Goal: Task Accomplishment & Management: Complete application form

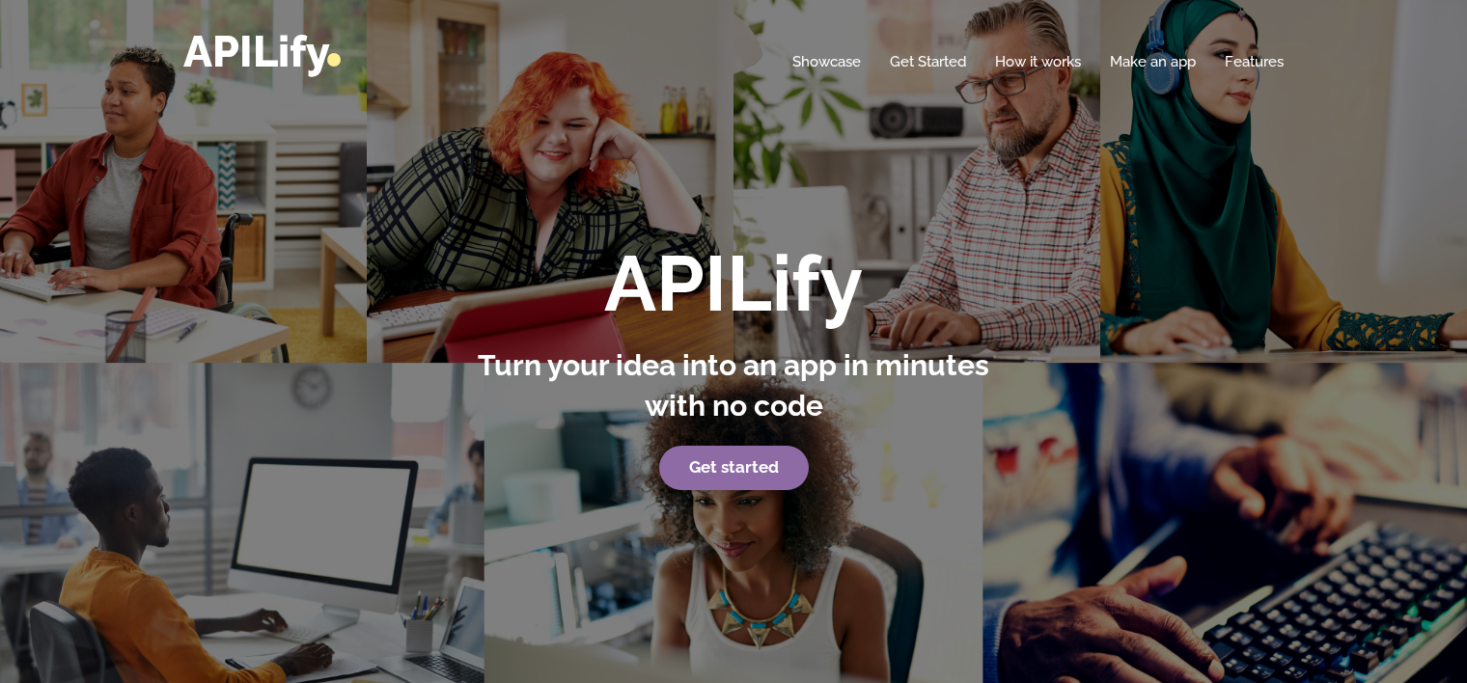
click at [764, 481] on link "Get started" at bounding box center [734, 468] width 150 height 44
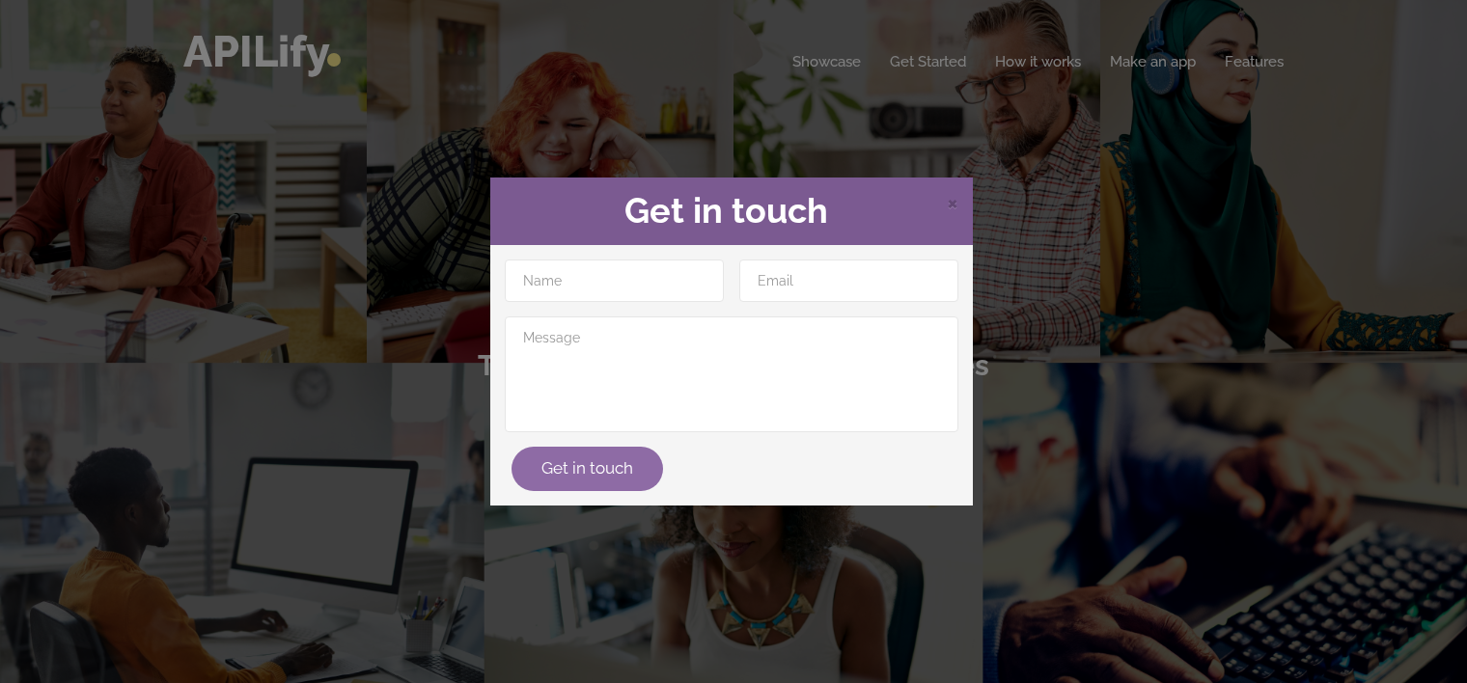
click at [580, 479] on button "Get in touch" at bounding box center [588, 469] width 152 height 44
click at [959, 201] on div "× Get in touch" at bounding box center [731, 212] width 483 height 68
click at [955, 201] on span "×" at bounding box center [953, 201] width 12 height 29
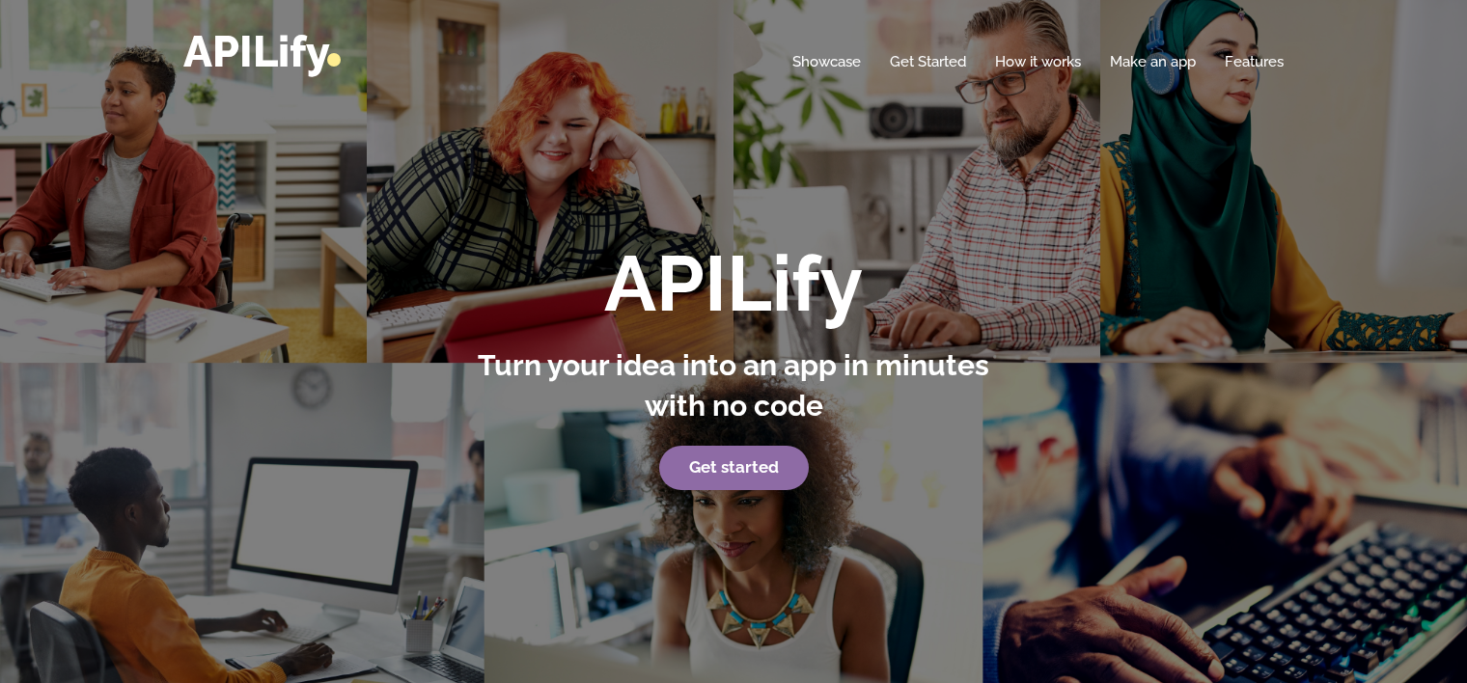
click at [768, 489] on p "Get started" at bounding box center [734, 468] width 536 height 44
click at [771, 475] on link "Get started" at bounding box center [734, 468] width 150 height 44
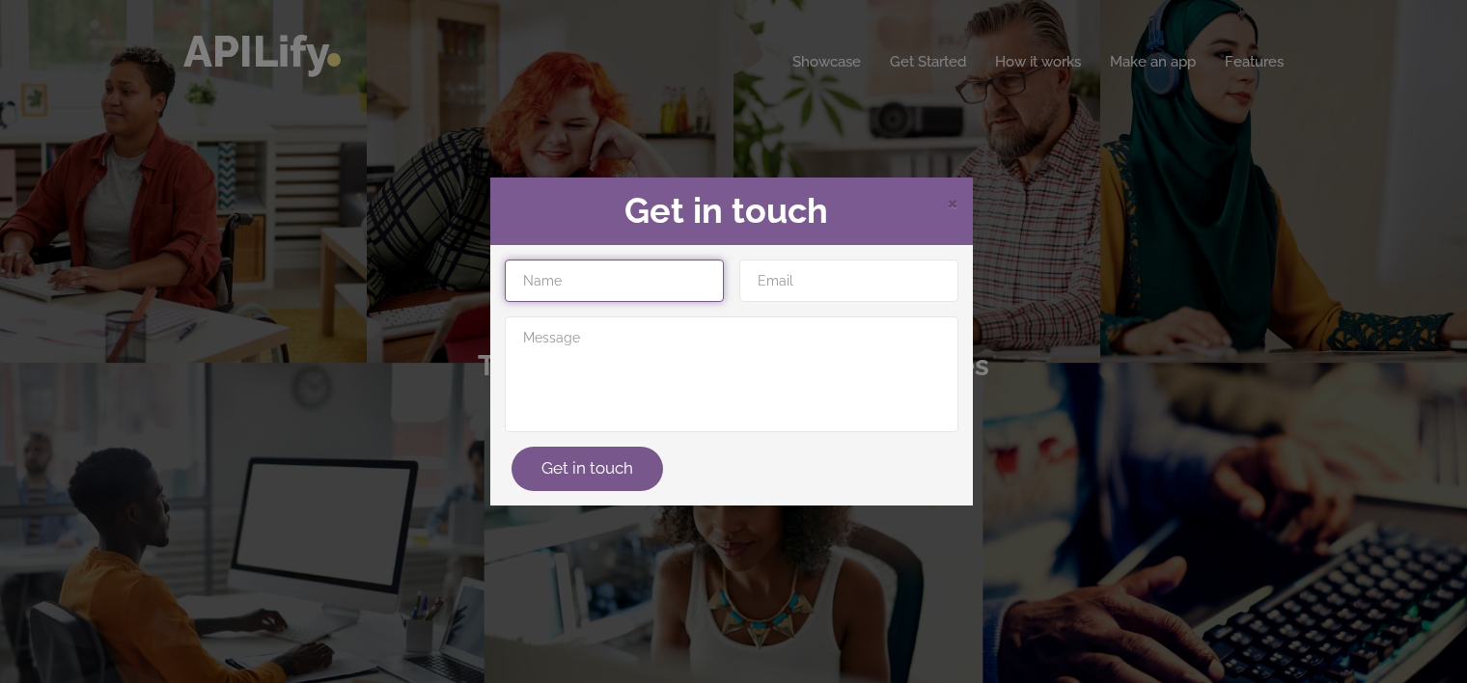
click at [639, 286] on input "text" at bounding box center [614, 281] width 219 height 42
type input "[PERSON_NAME]"
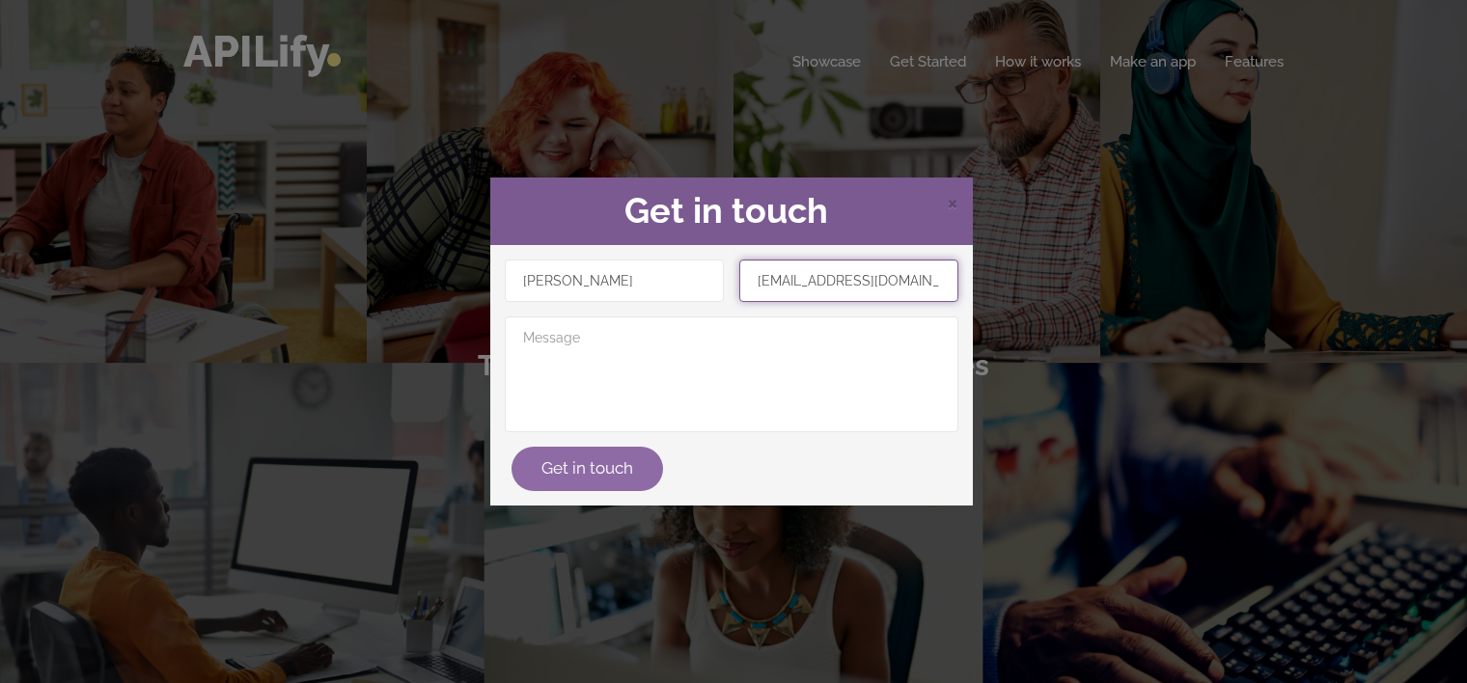
type input "[EMAIL_ADDRESS][DOMAIN_NAME]"
click at [633, 466] on button "Get in touch" at bounding box center [588, 469] width 152 height 44
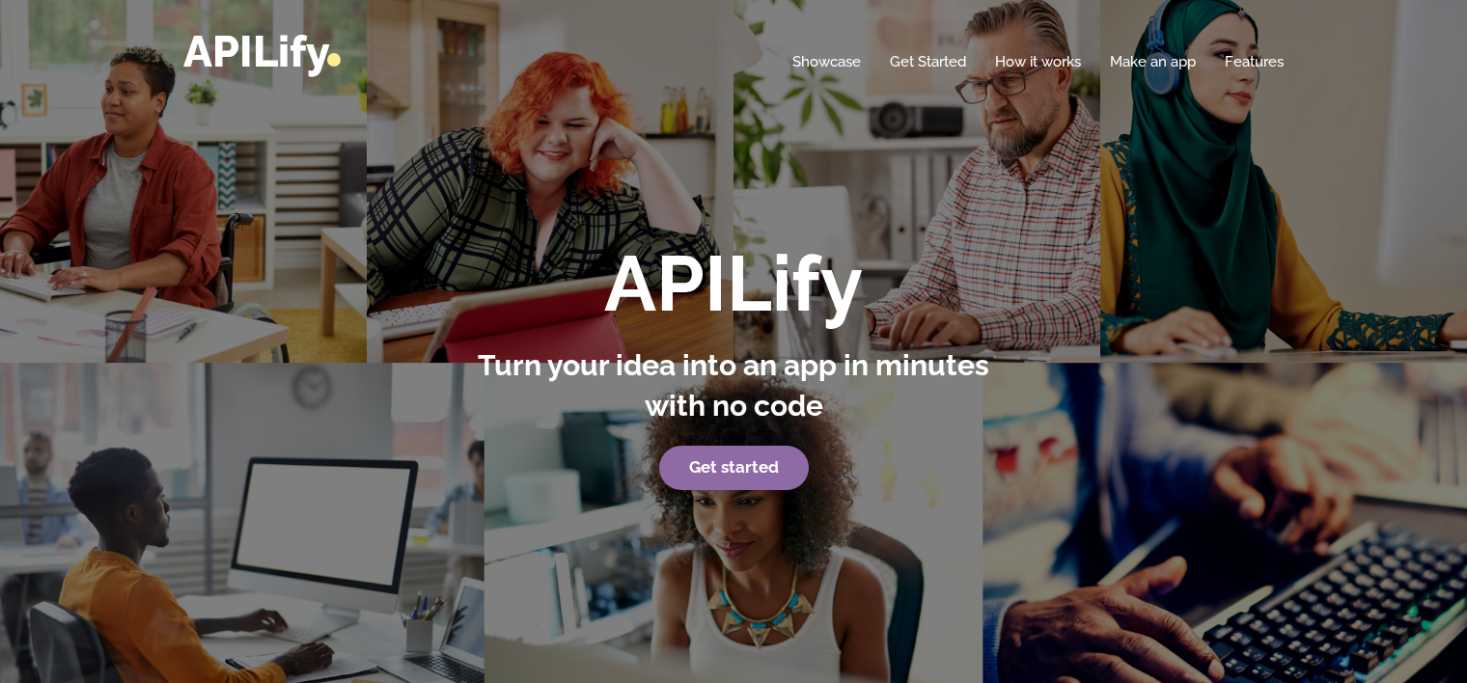
click at [768, 463] on strong "Get started" at bounding box center [734, 467] width 90 height 19
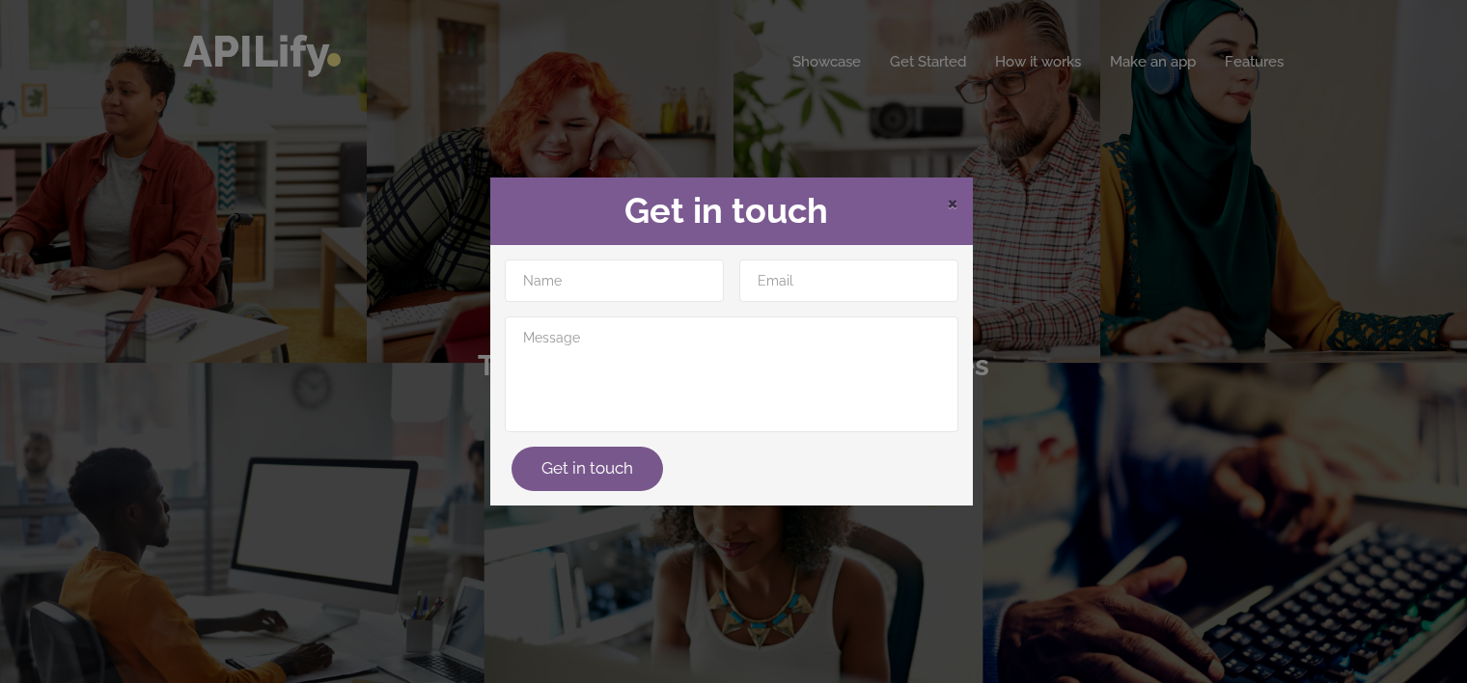
click at [954, 205] on span "×" at bounding box center [953, 201] width 12 height 29
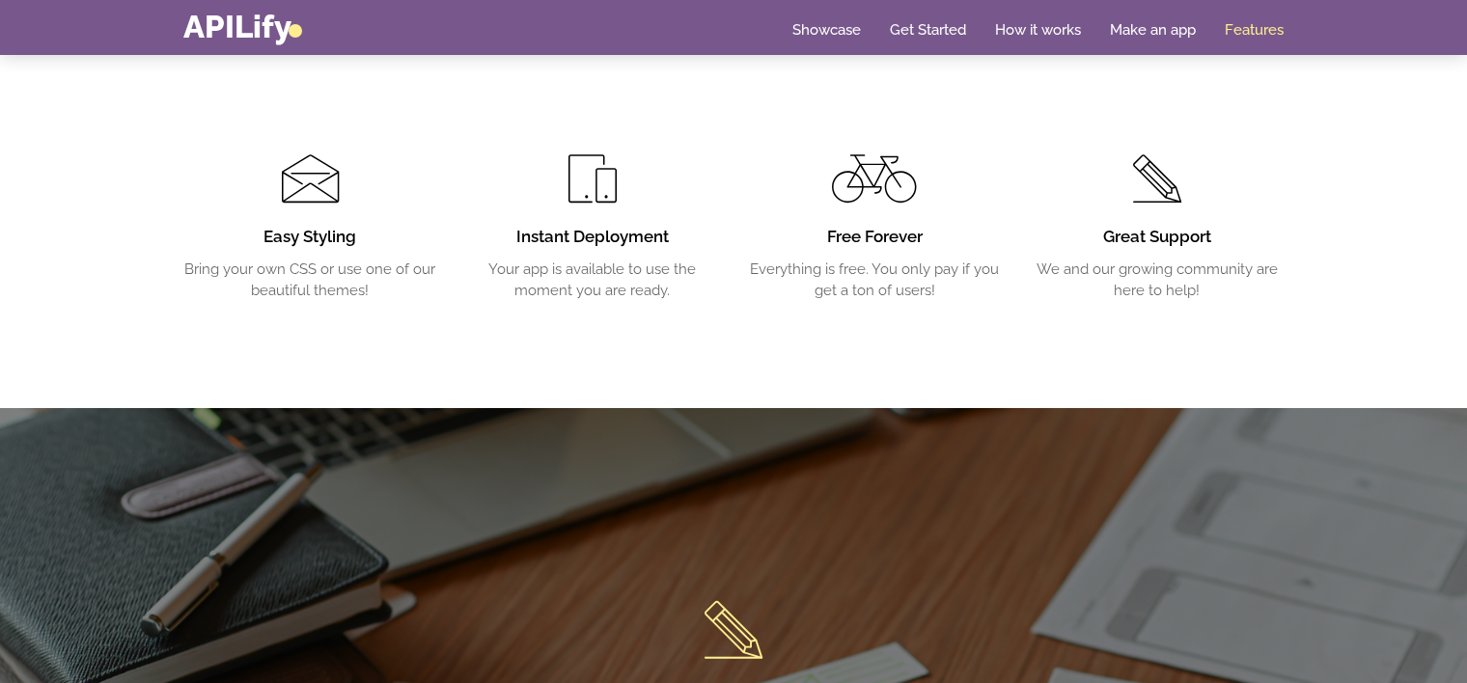
scroll to position [3474, 0]
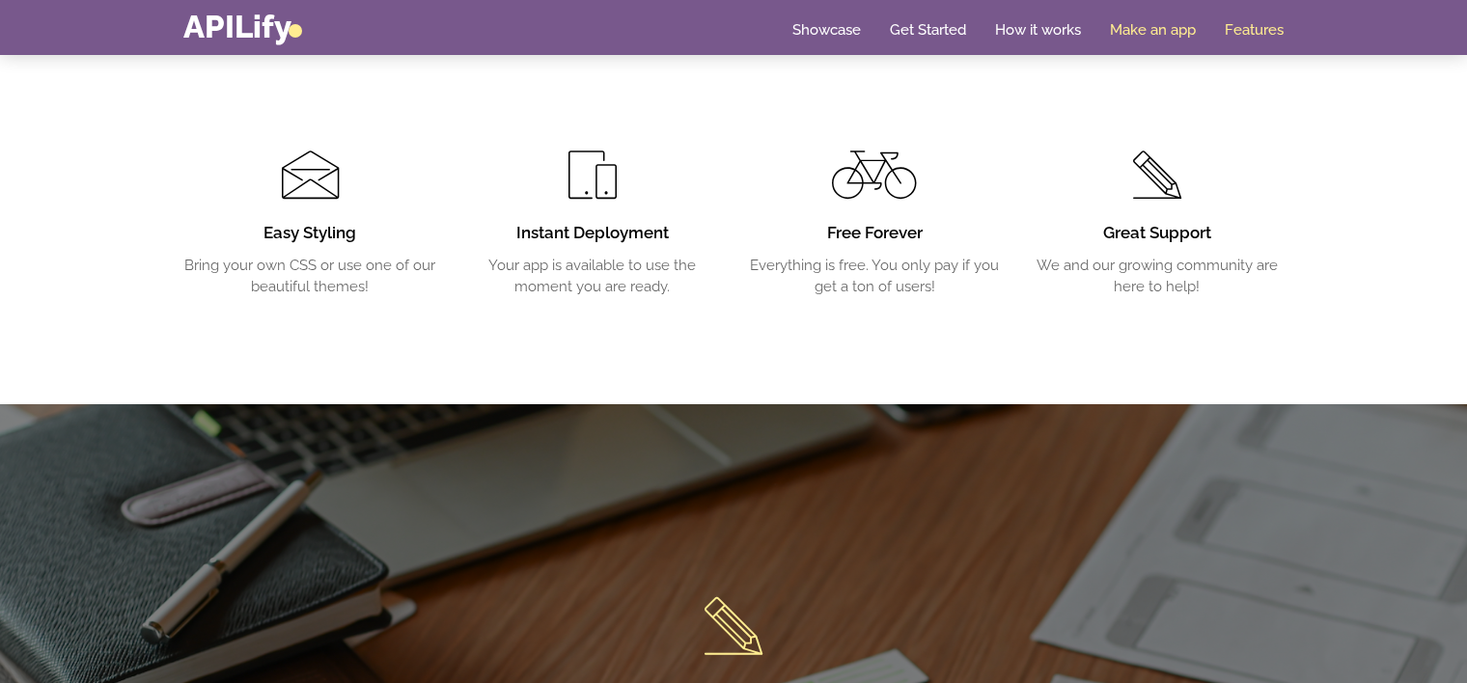
click at [1129, 22] on link "Make an app" at bounding box center [1153, 29] width 86 height 19
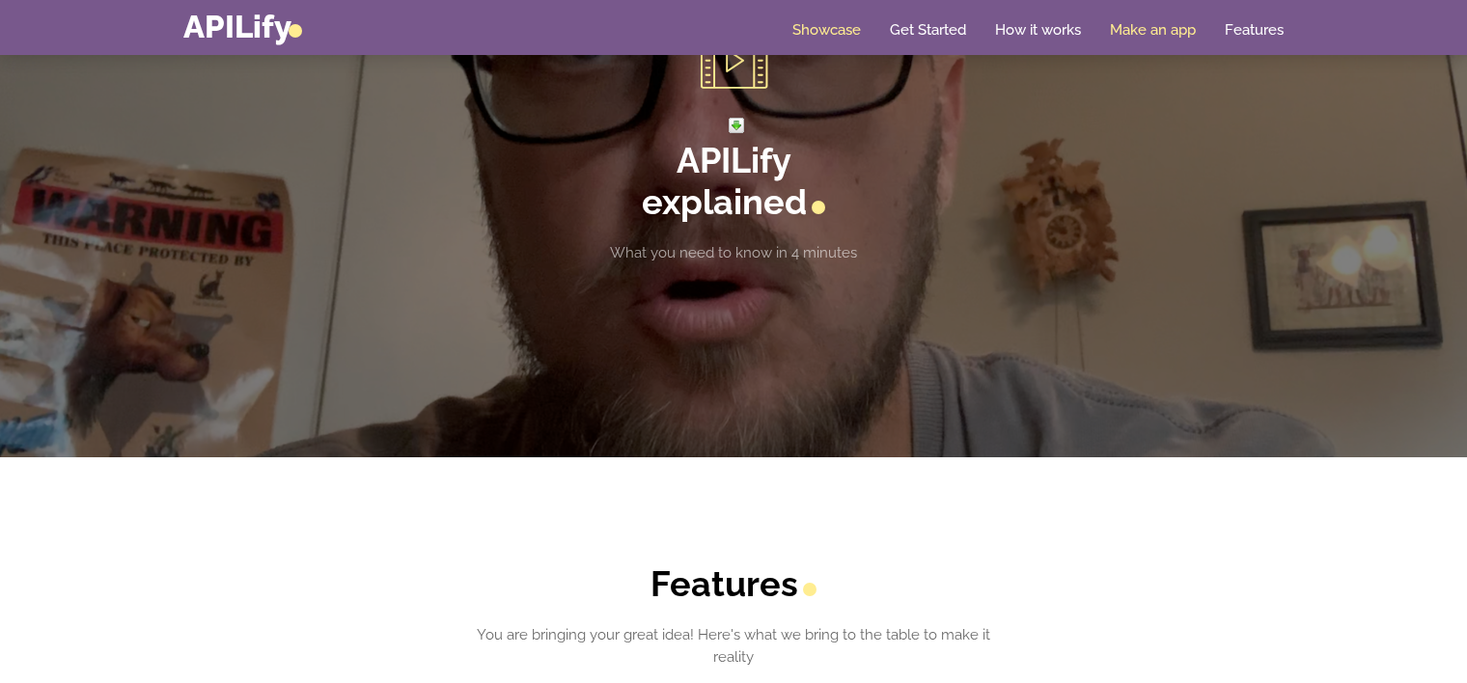
scroll to position [2614, 0]
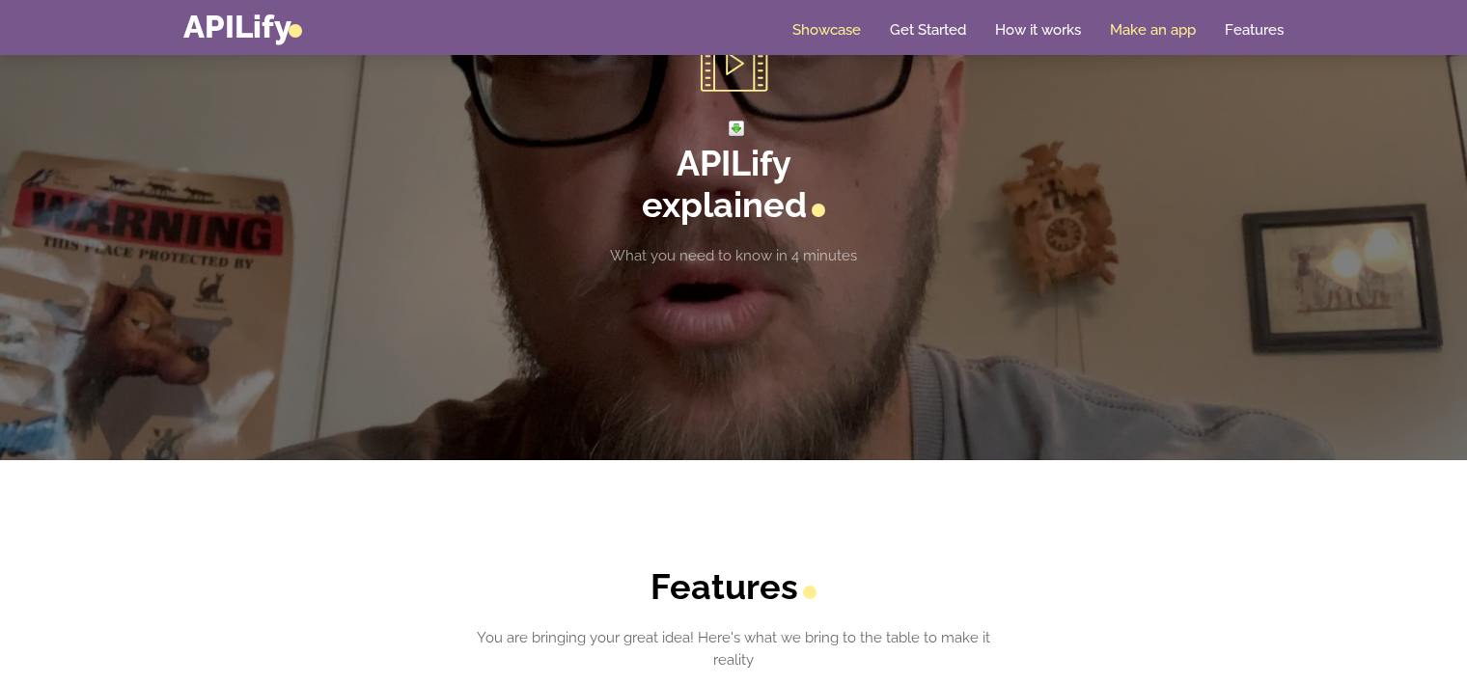
click at [1154, 24] on link "Make an app" at bounding box center [1153, 29] width 86 height 19
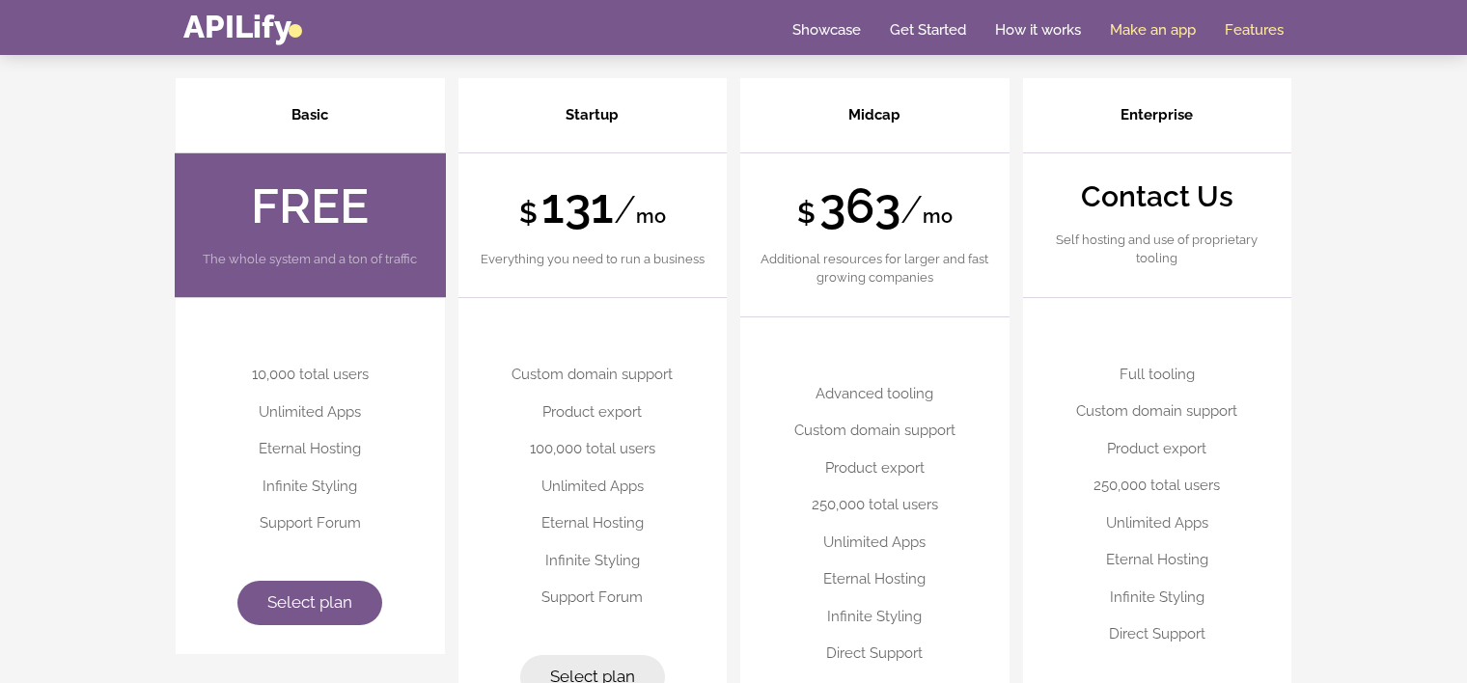
scroll to position [4747, 0]
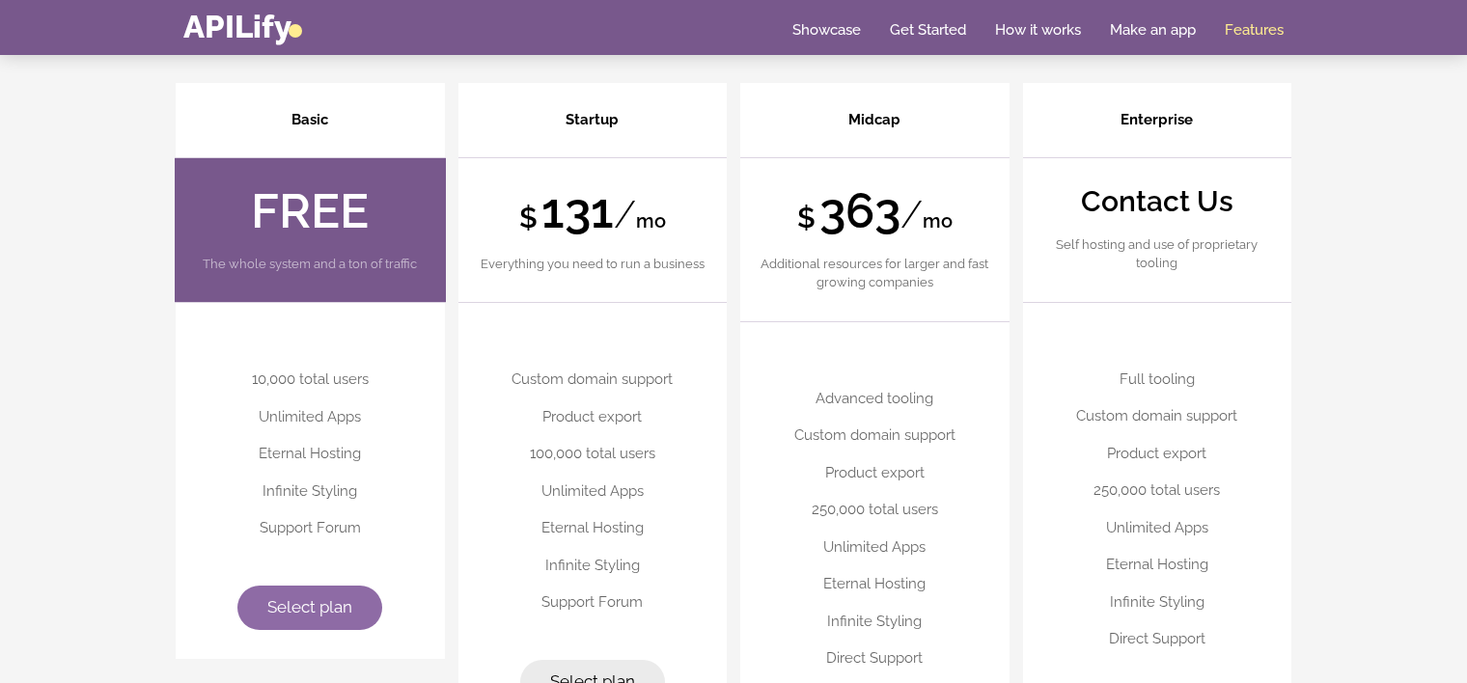
click at [345, 598] on span "Select plan" at bounding box center [309, 606] width 85 height 19
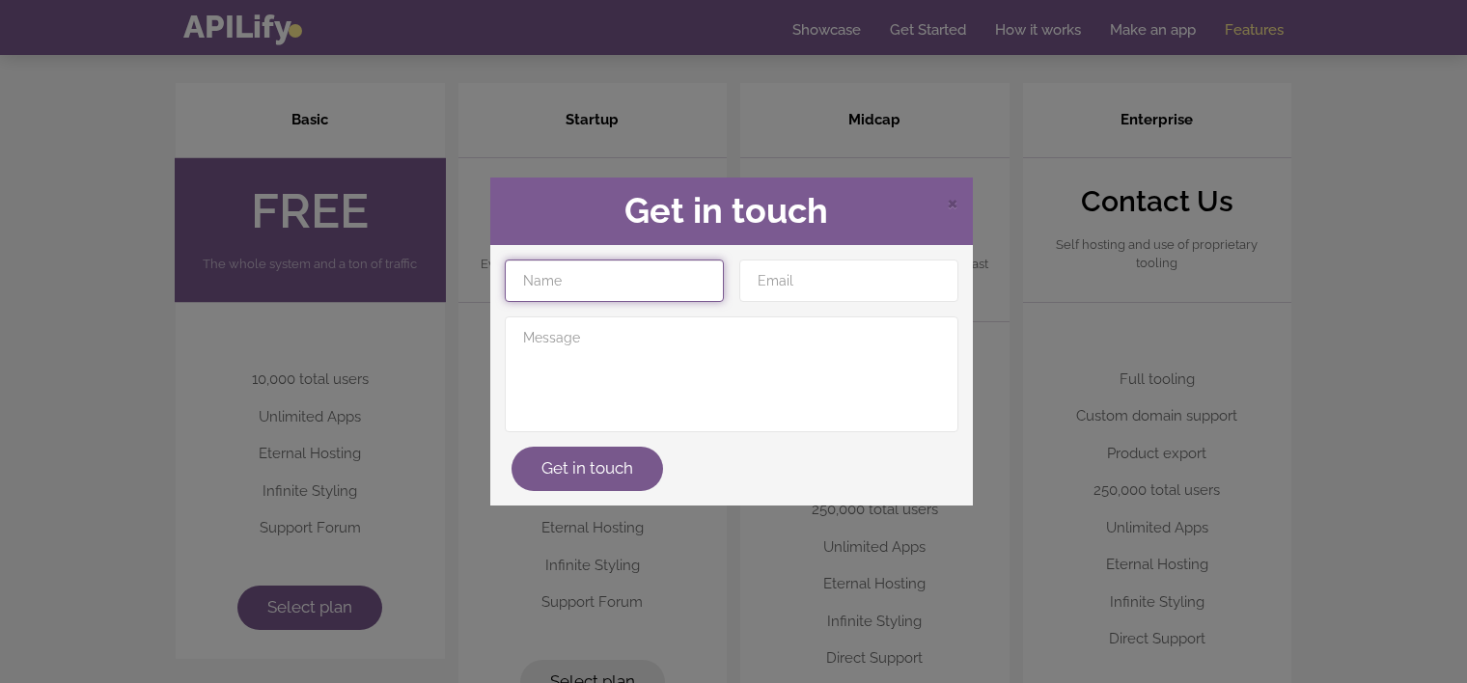
click at [598, 284] on input "text" at bounding box center [614, 281] width 219 height 42
type input "[PERSON_NAME]"
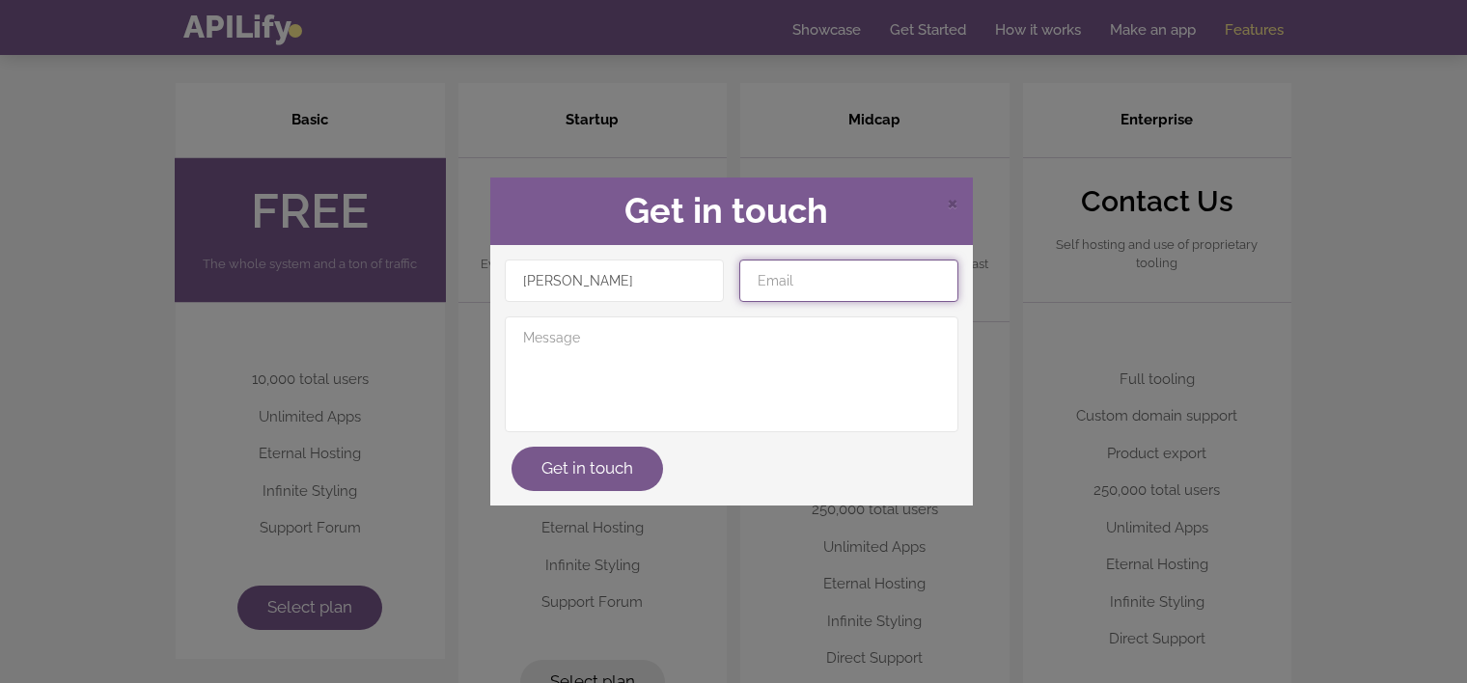
type input "g"
type input "[EMAIL_ADDRESS][DOMAIN_NAME]"
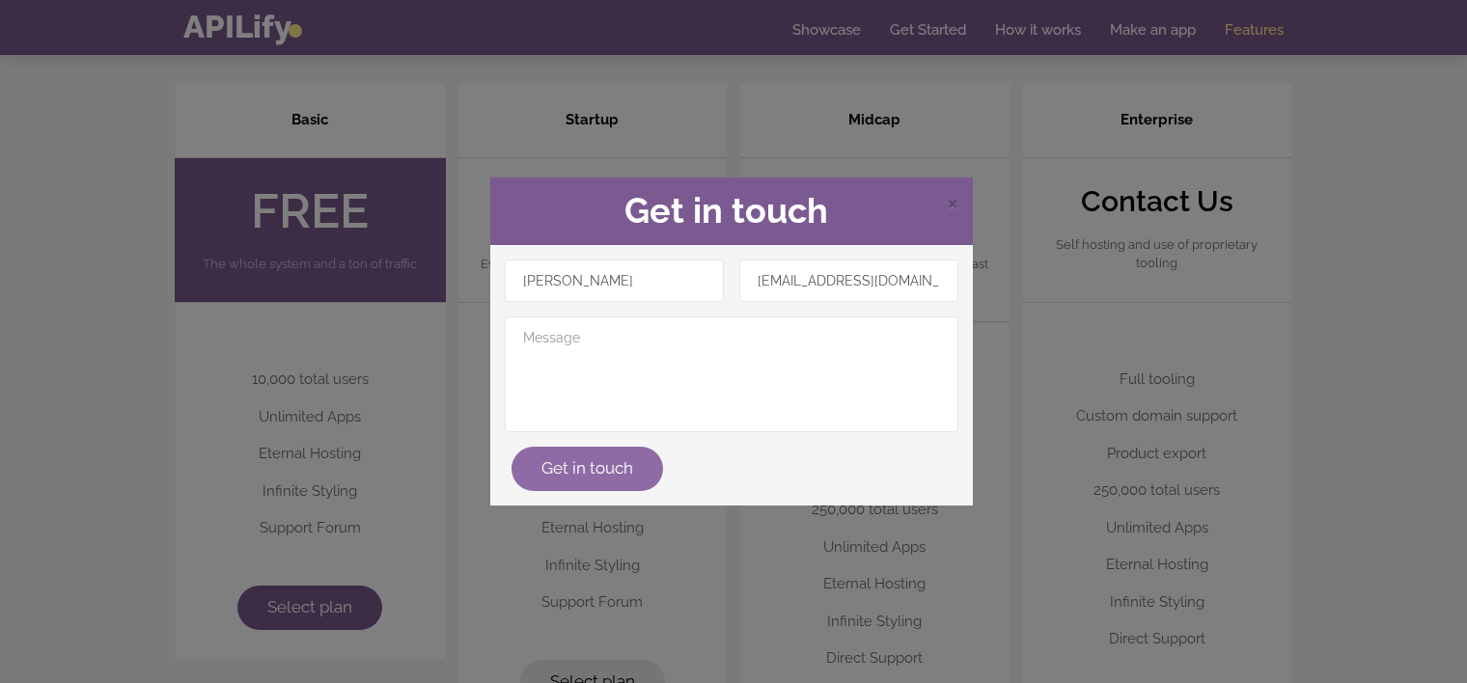
click at [584, 467] on button "Get in touch" at bounding box center [588, 469] width 152 height 44
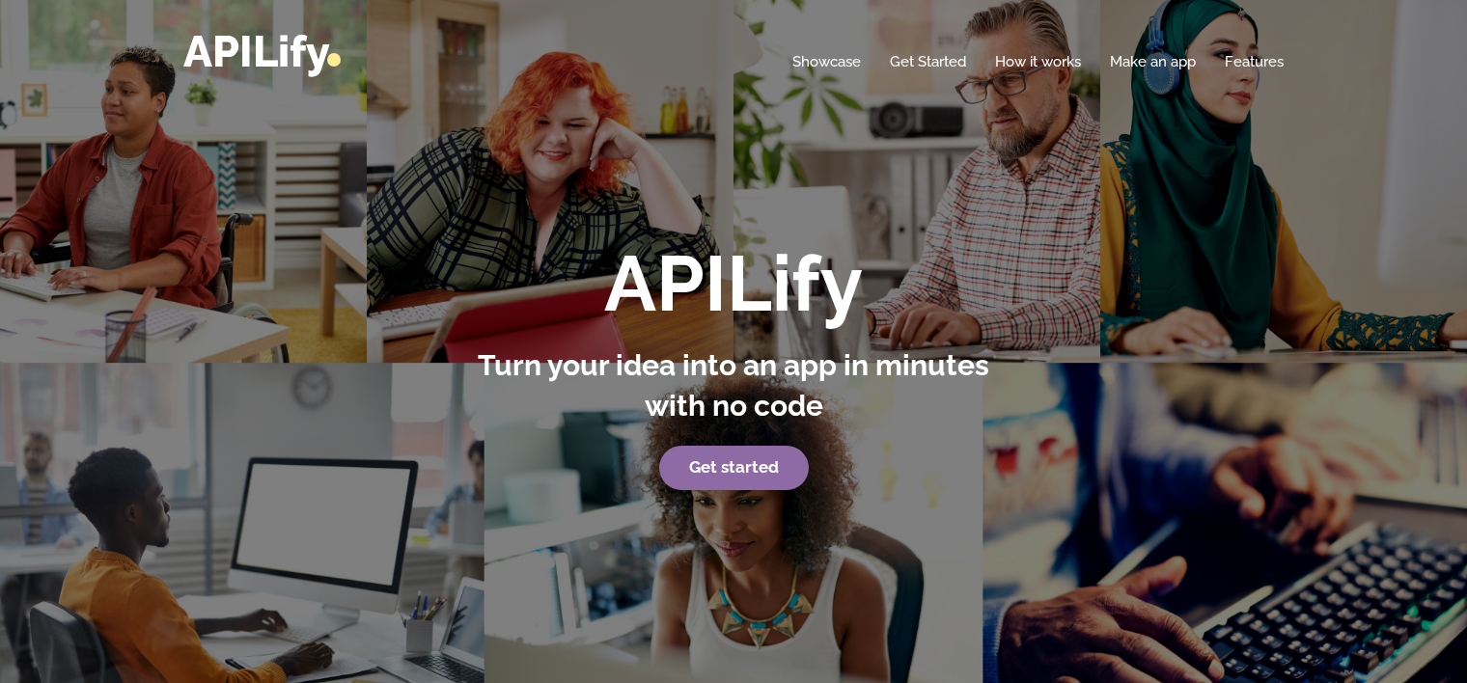
click at [749, 458] on link "Get started" at bounding box center [734, 468] width 150 height 44
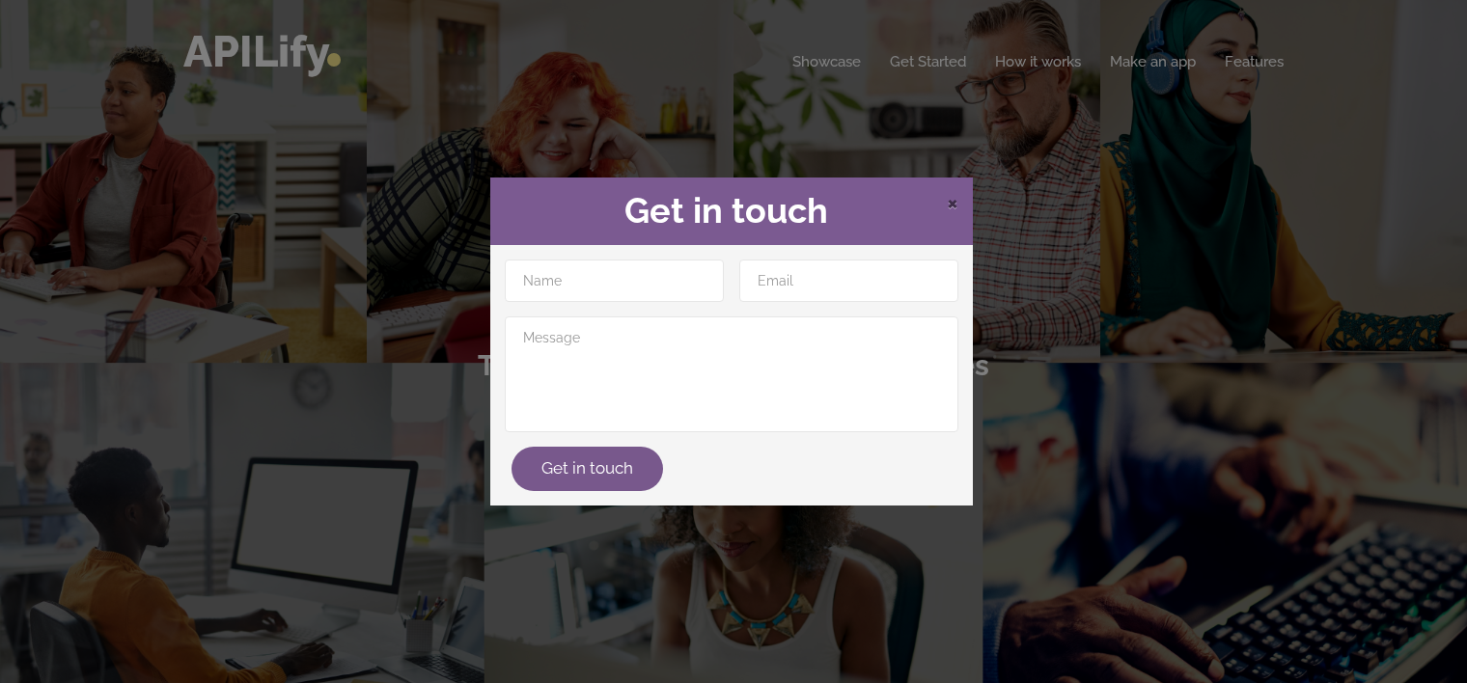
click at [951, 194] on span "×" at bounding box center [953, 201] width 12 height 29
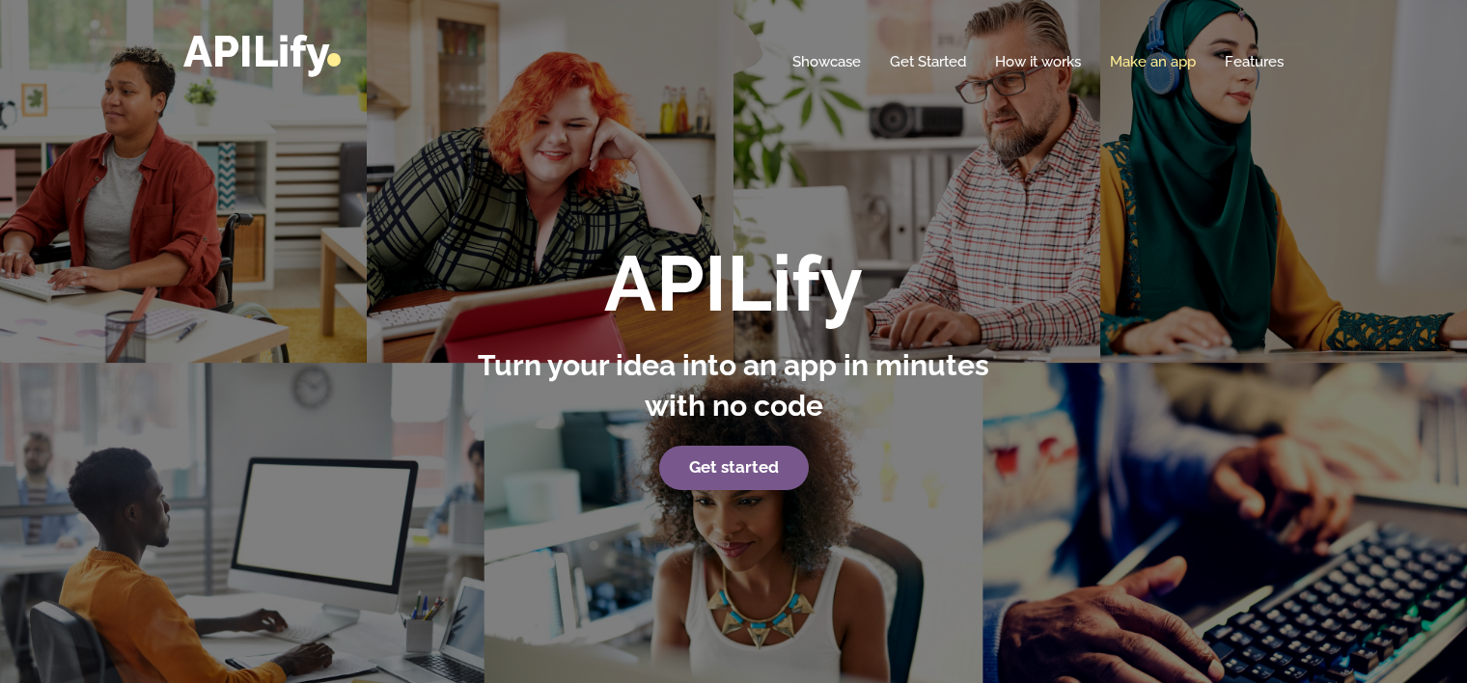
click at [1170, 59] on link "Make an app" at bounding box center [1153, 61] width 86 height 19
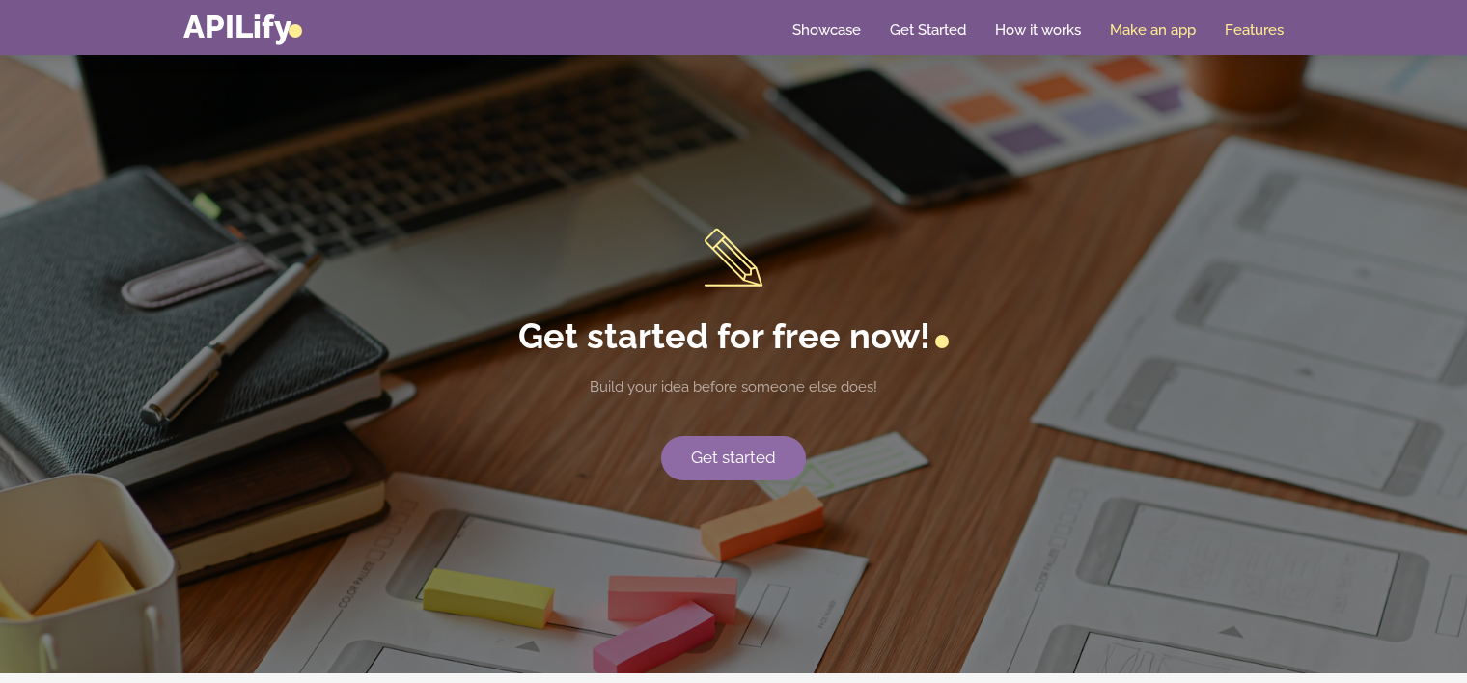
scroll to position [3842, 0]
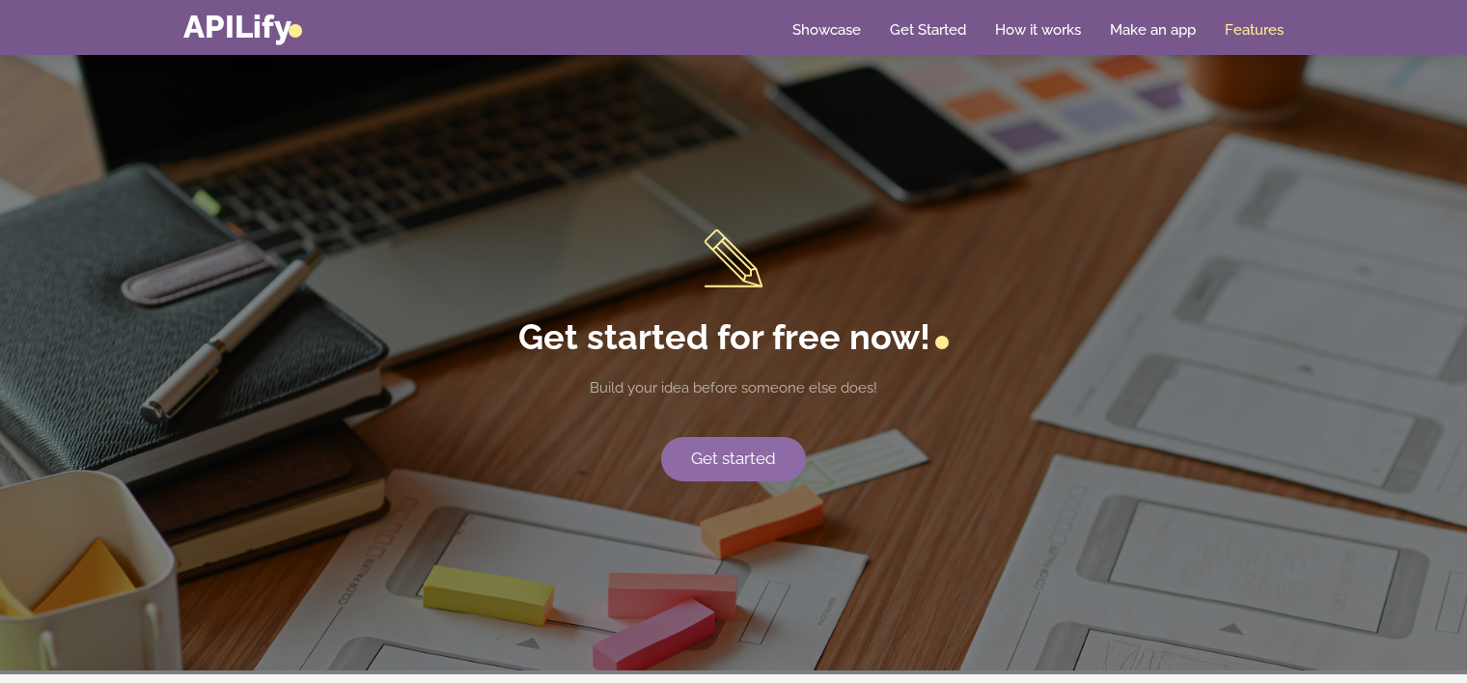
click at [758, 465] on link "Get started" at bounding box center [733, 459] width 145 height 44
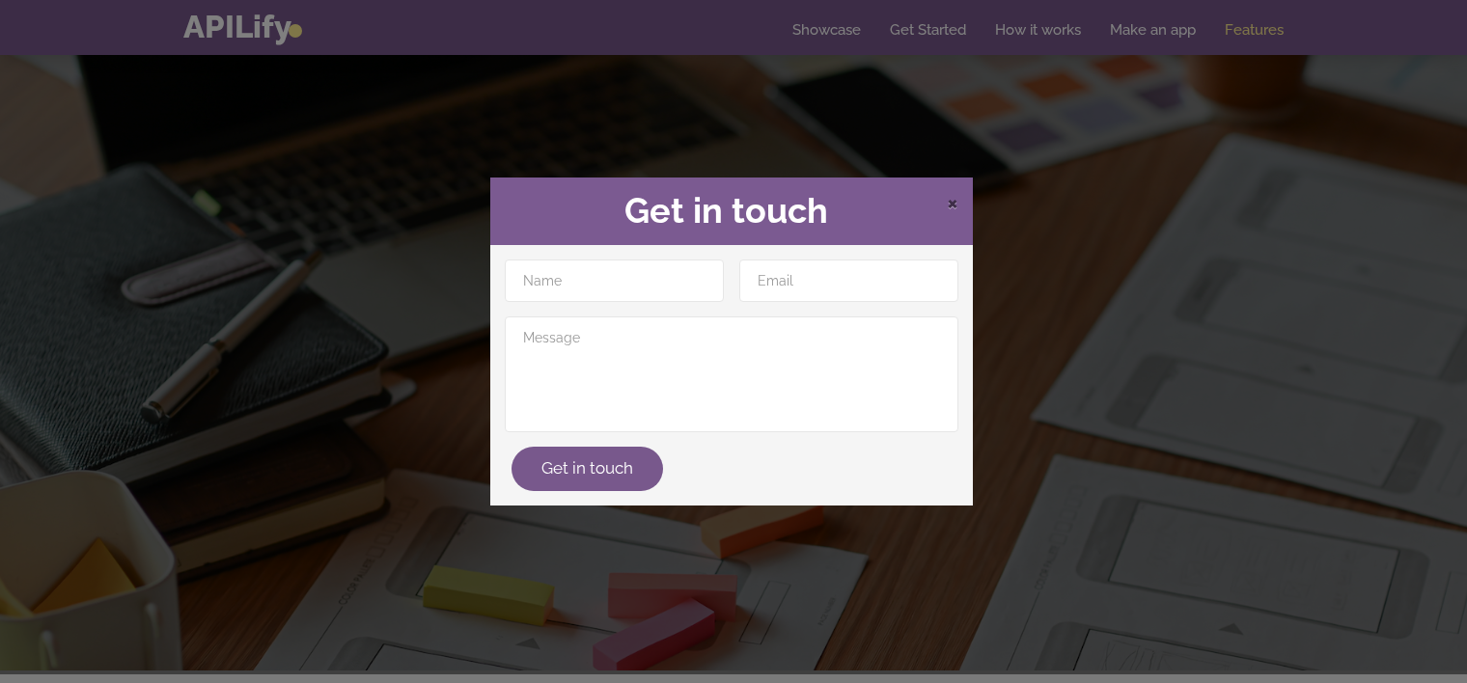
click at [949, 197] on span "×" at bounding box center [953, 201] width 12 height 29
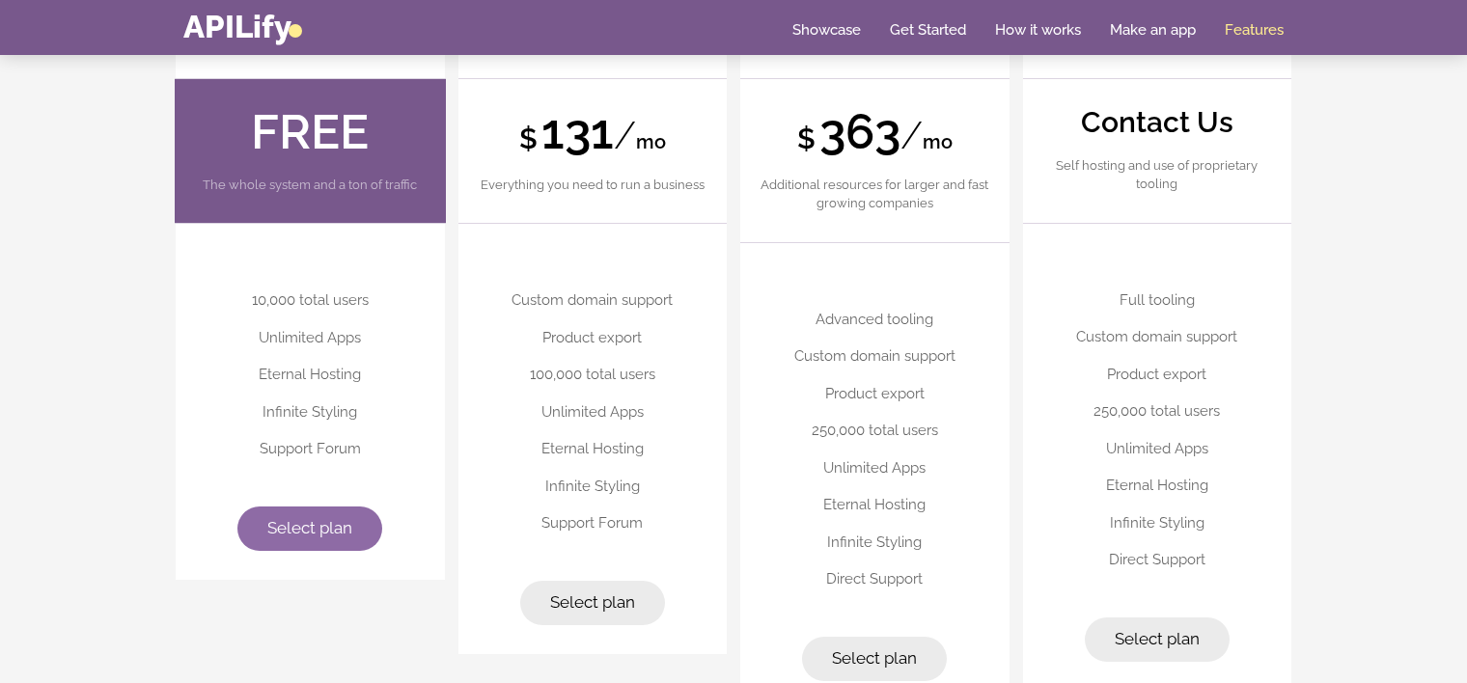
scroll to position [4826, 0]
click at [338, 522] on span "Select plan" at bounding box center [309, 527] width 85 height 19
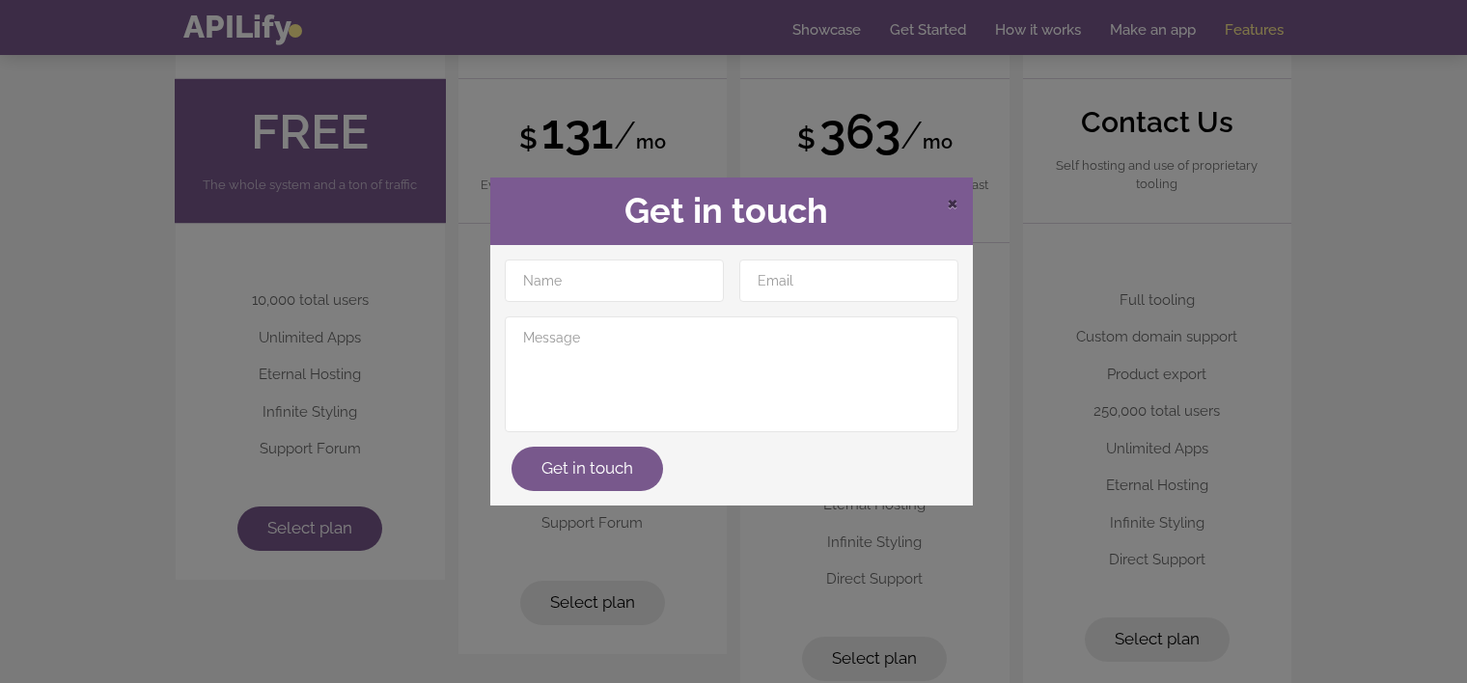
click at [951, 199] on span "×" at bounding box center [953, 201] width 12 height 29
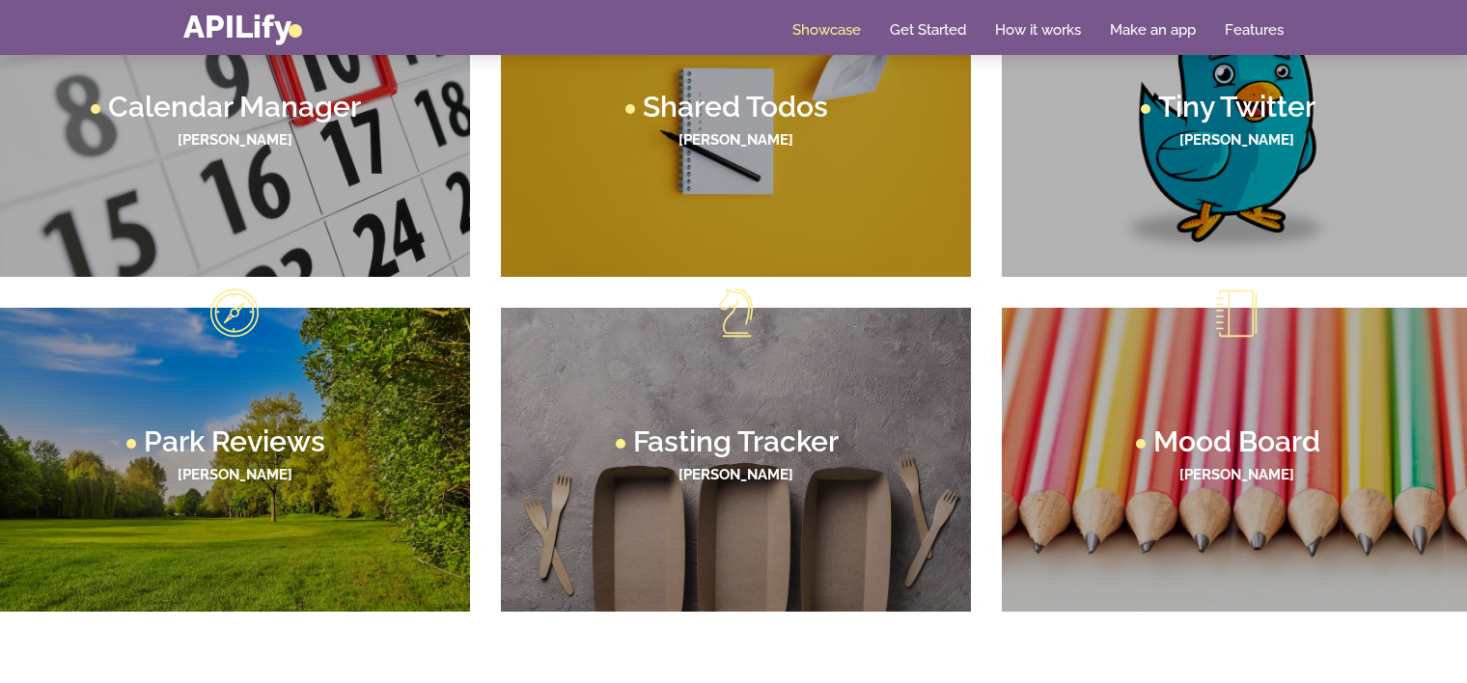
scroll to position [1205, 0]
